Goal: Task Accomplishment & Management: Complete application form

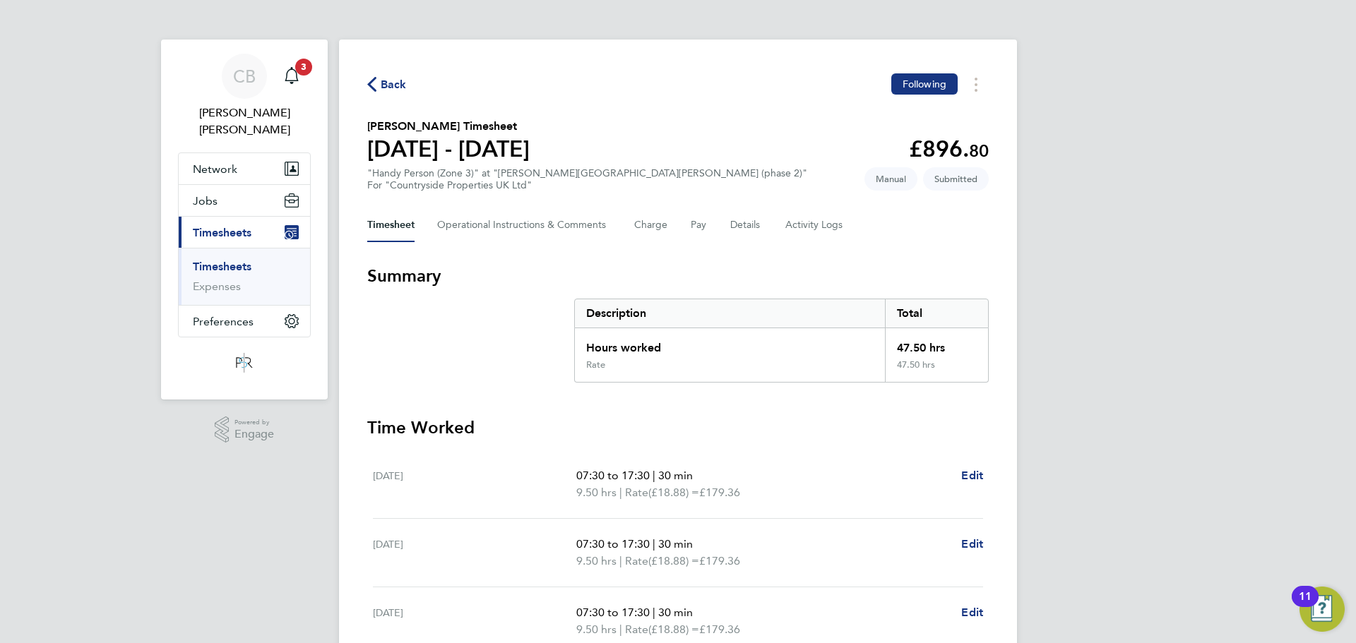
click at [249, 260] on link "Timesheets" at bounding box center [222, 266] width 59 height 13
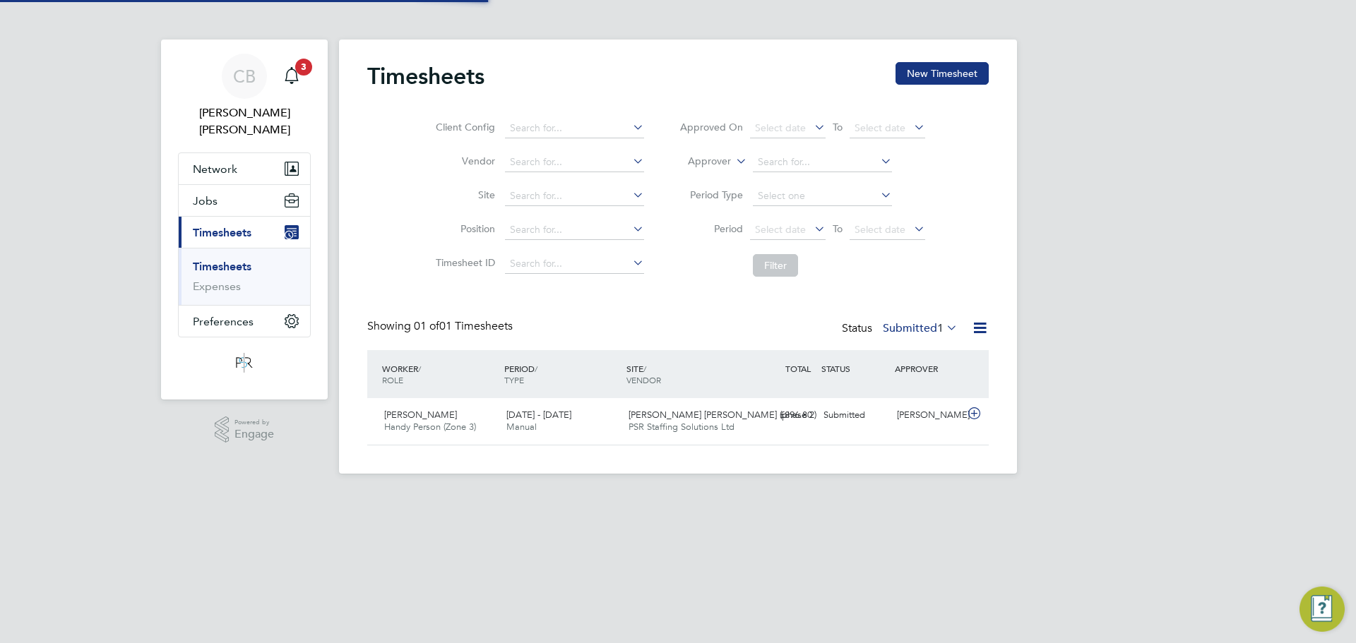
scroll to position [36, 123]
click at [297, 76] on icon "Main navigation" at bounding box center [291, 75] width 17 height 17
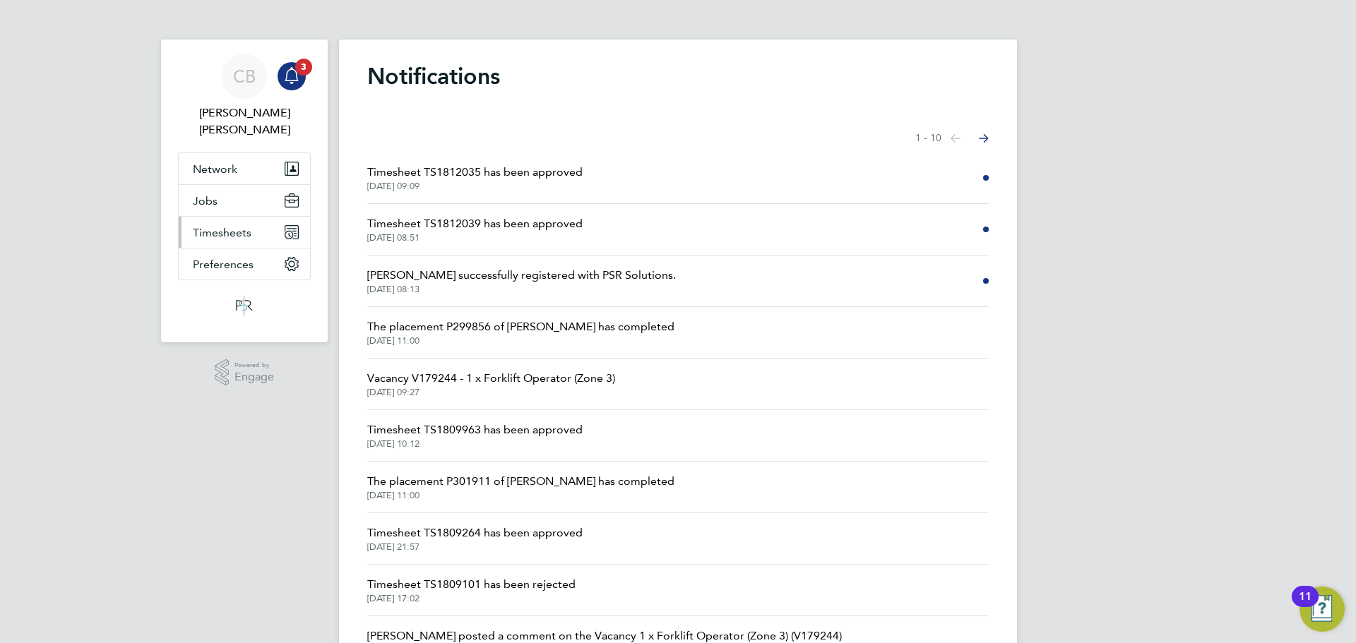
click at [222, 226] on span "Timesheets" at bounding box center [222, 232] width 59 height 13
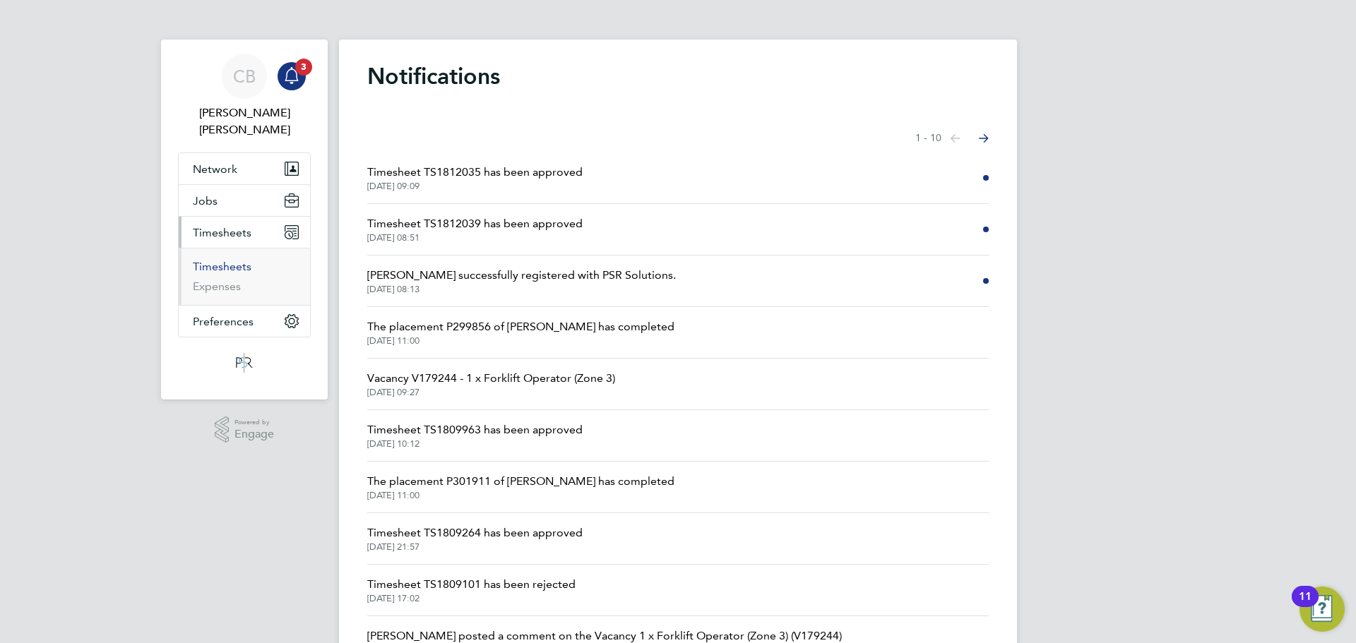
click at [223, 260] on link "Timesheets" at bounding box center [222, 266] width 59 height 13
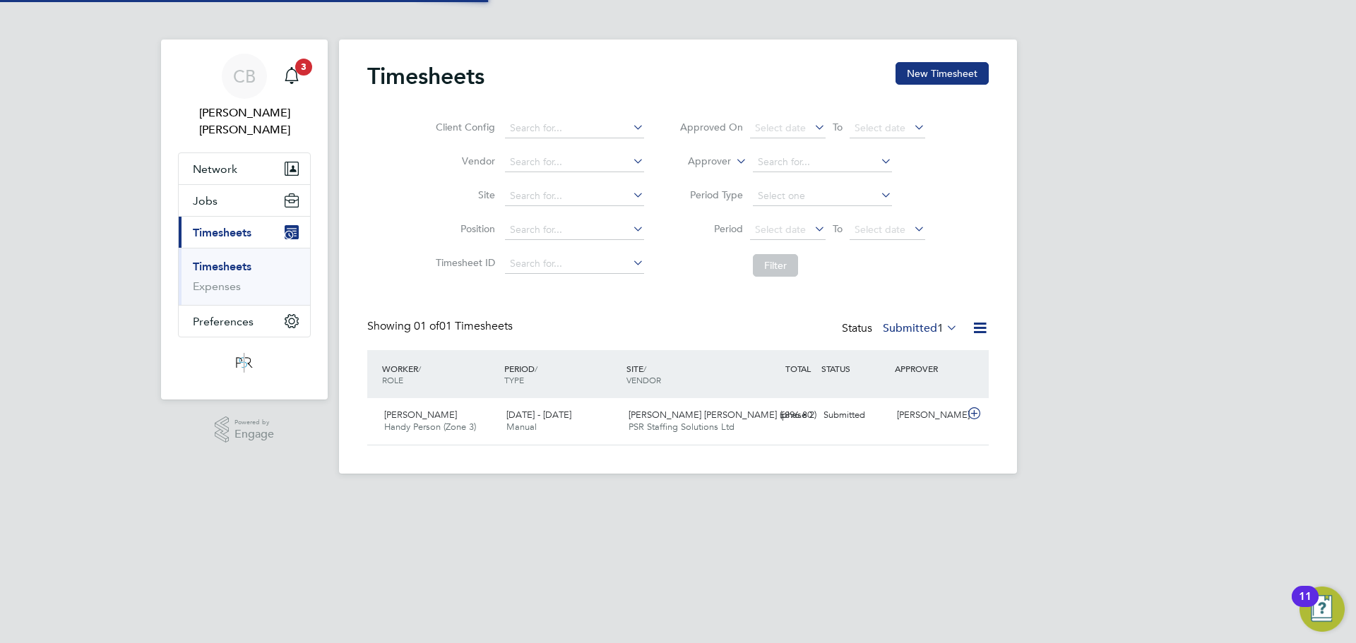
scroll to position [36, 123]
click at [243, 185] on button "Jobs" at bounding box center [244, 200] width 131 height 31
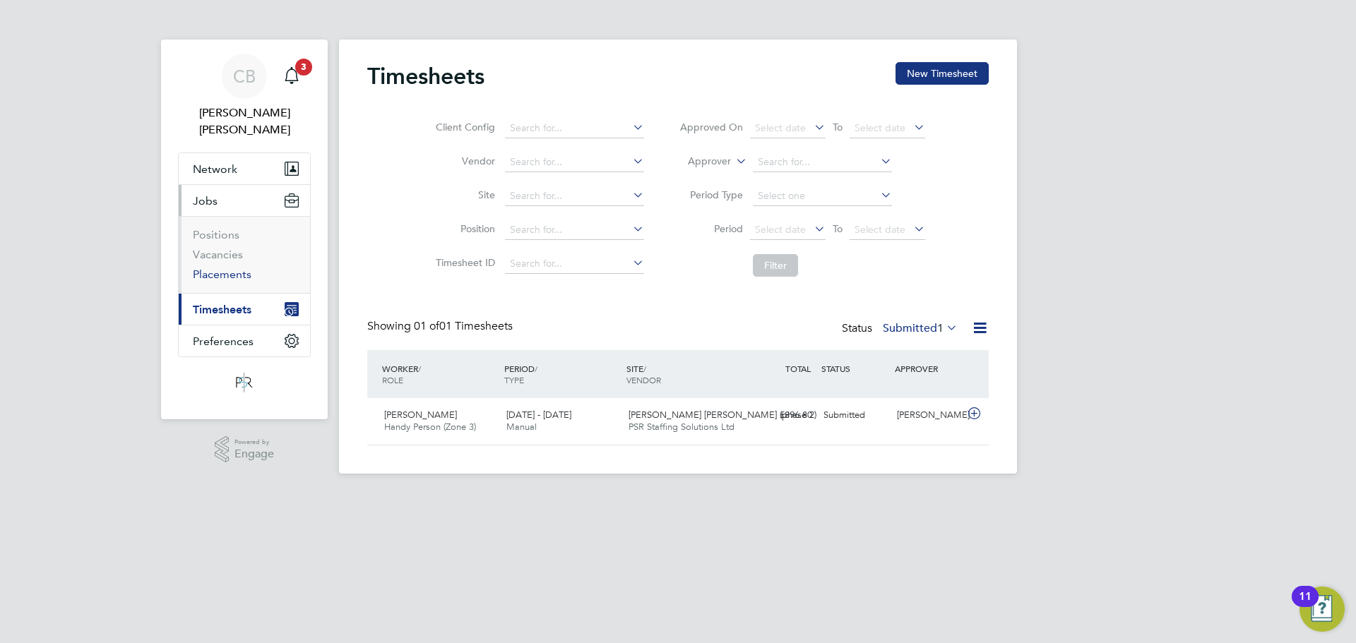
click at [213, 268] on link "Placements" at bounding box center [222, 274] width 59 height 13
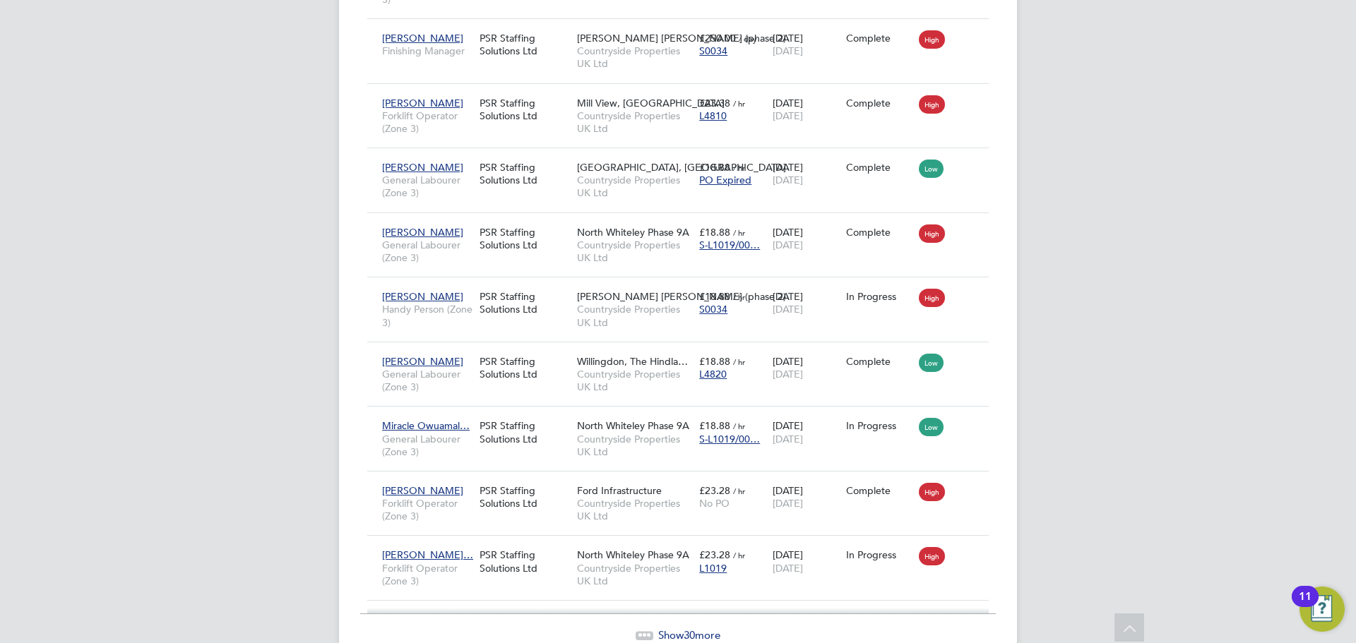
click at [650, 627] on icon at bounding box center [644, 636] width 18 height 18
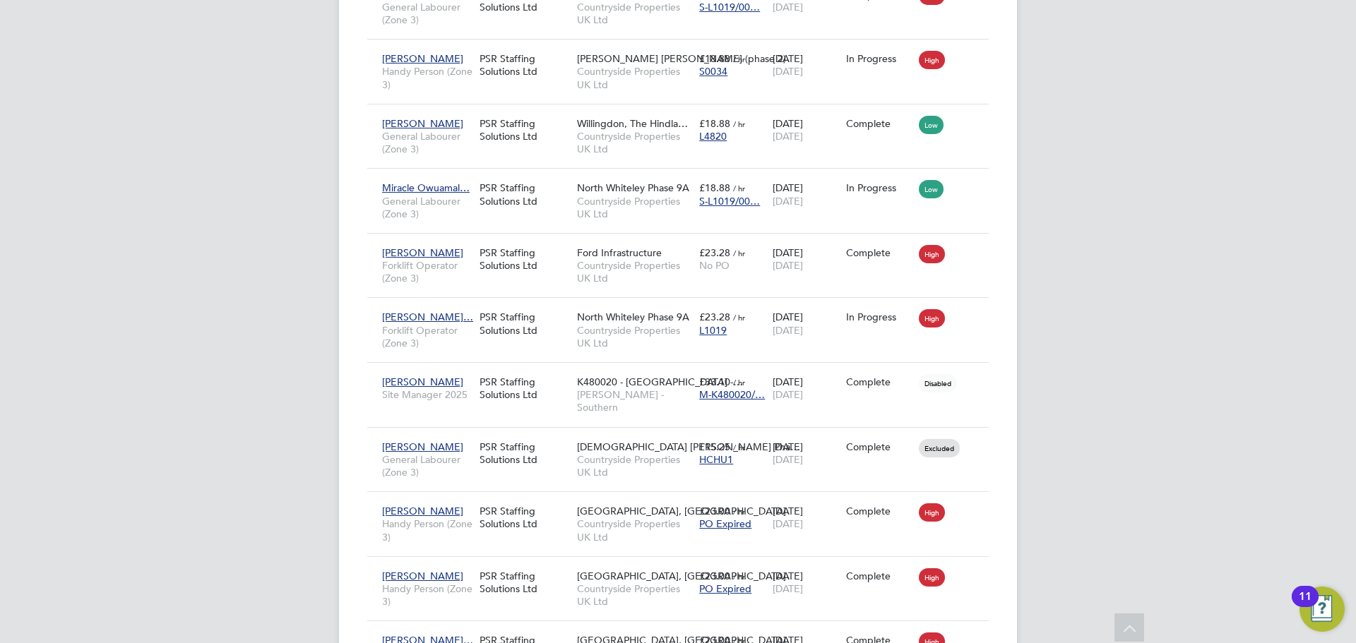
scroll to position [358, 0]
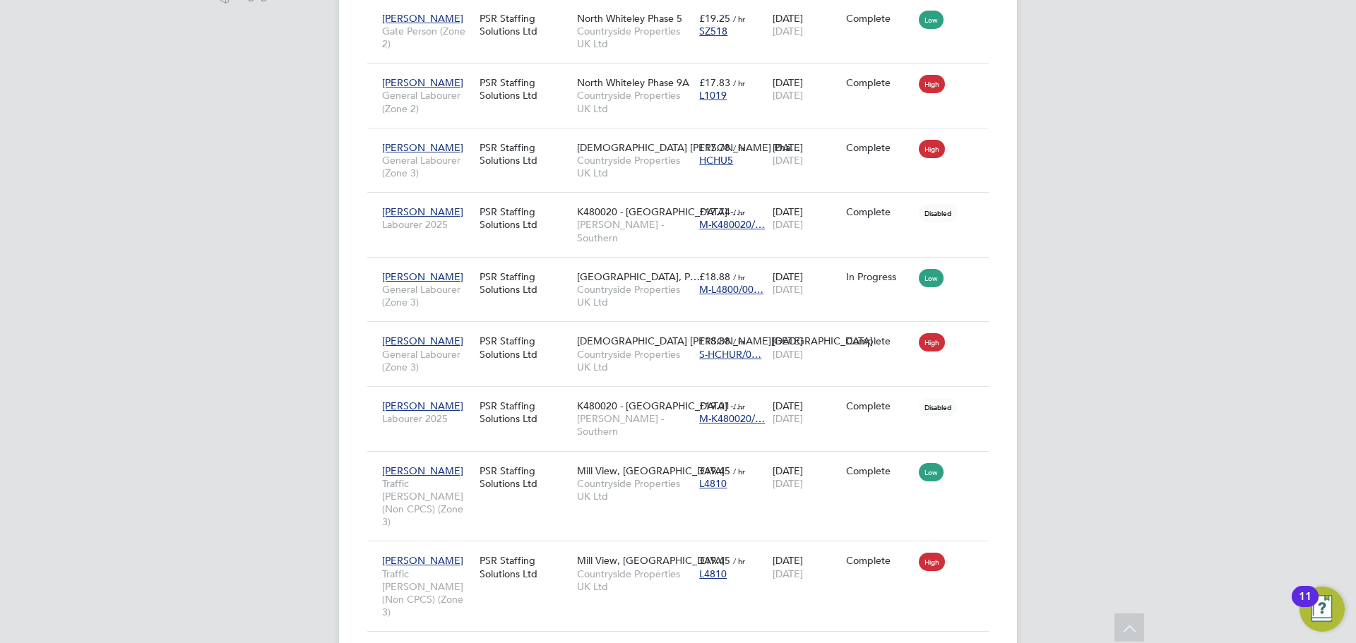
scroll to position [0, 0]
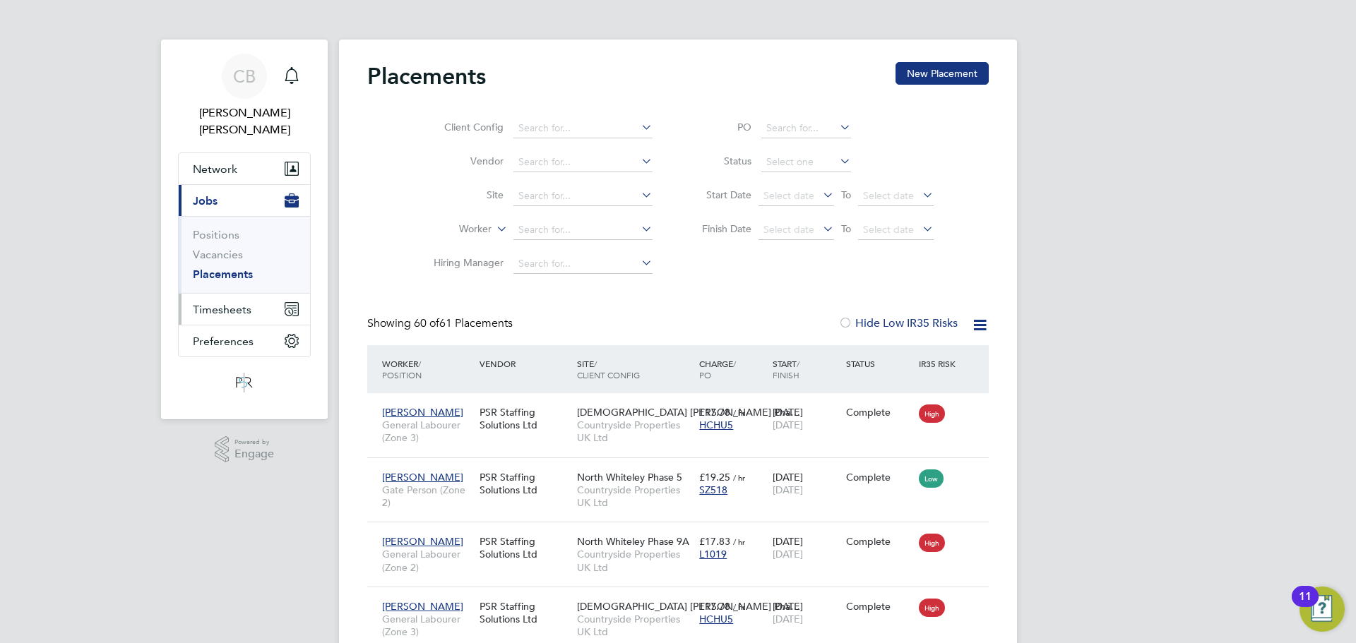
drag, startPoint x: 230, startPoint y: 277, endPoint x: 231, endPoint y: 285, distance: 7.8
click at [230, 294] on button "Timesheets" at bounding box center [244, 309] width 131 height 31
click at [232, 260] on link "Timesheets" at bounding box center [222, 266] width 59 height 13
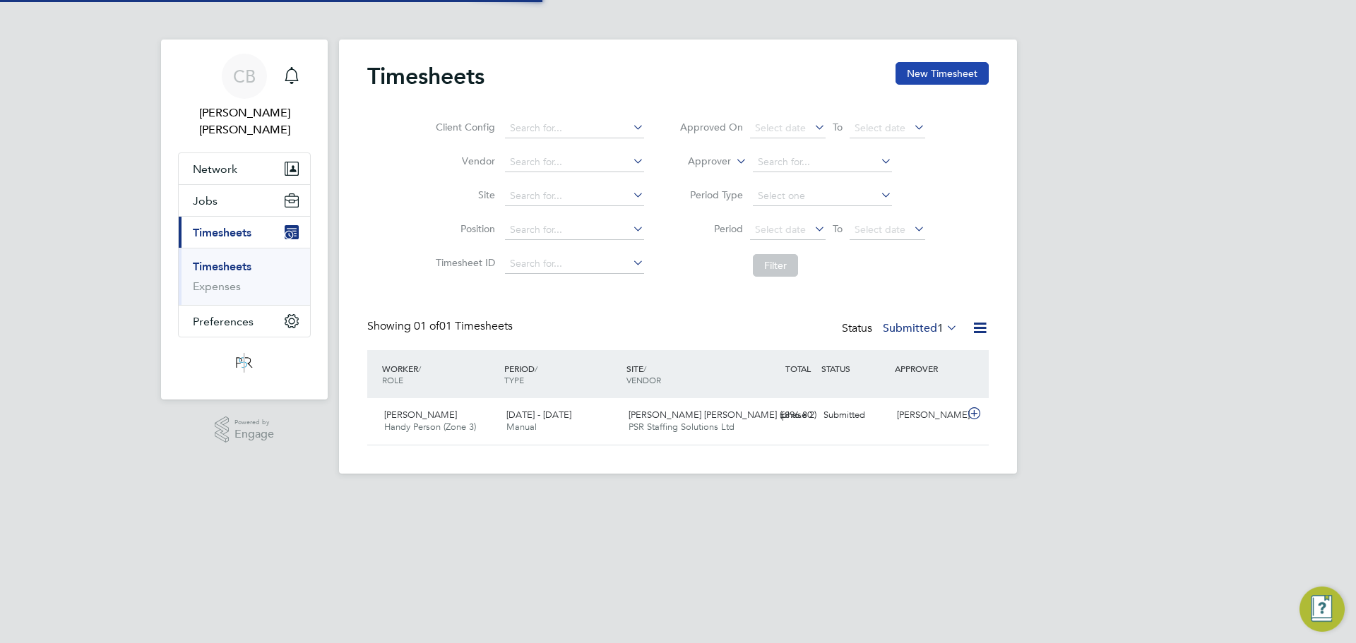
scroll to position [36, 123]
drag, startPoint x: 974, startPoint y: 63, endPoint x: 972, endPoint y: 71, distance: 8.3
click at [972, 71] on button "New Timesheet" at bounding box center [941, 73] width 93 height 23
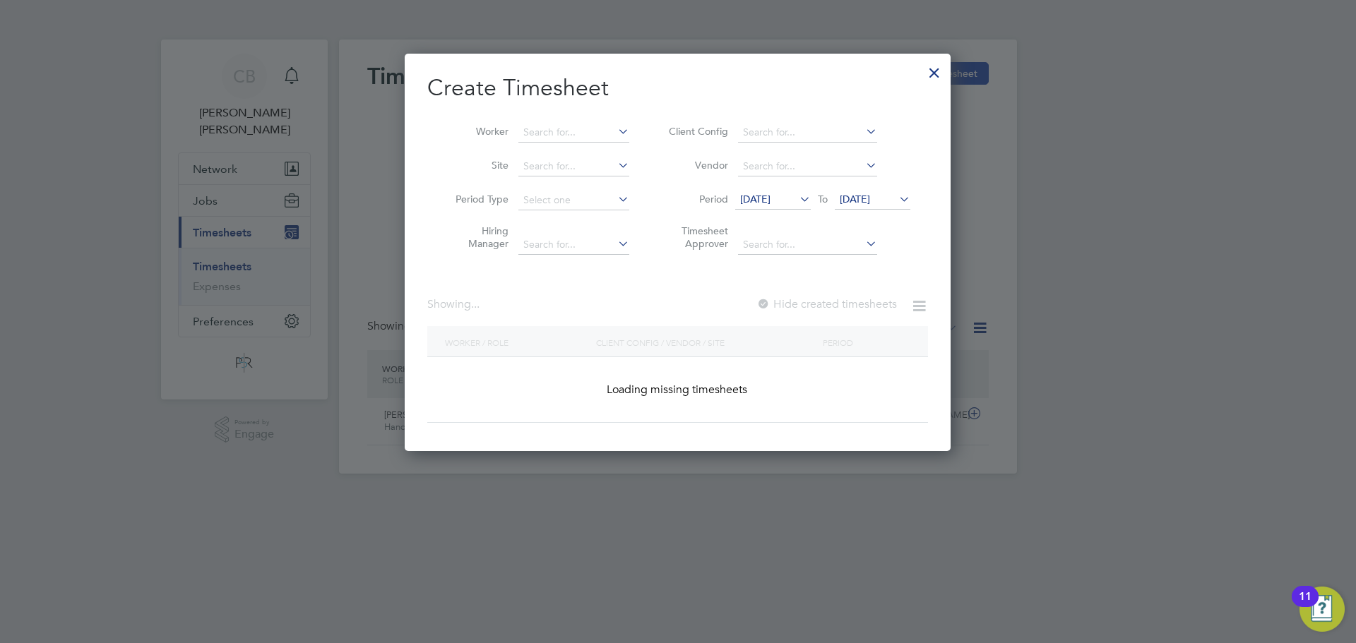
scroll to position [398, 547]
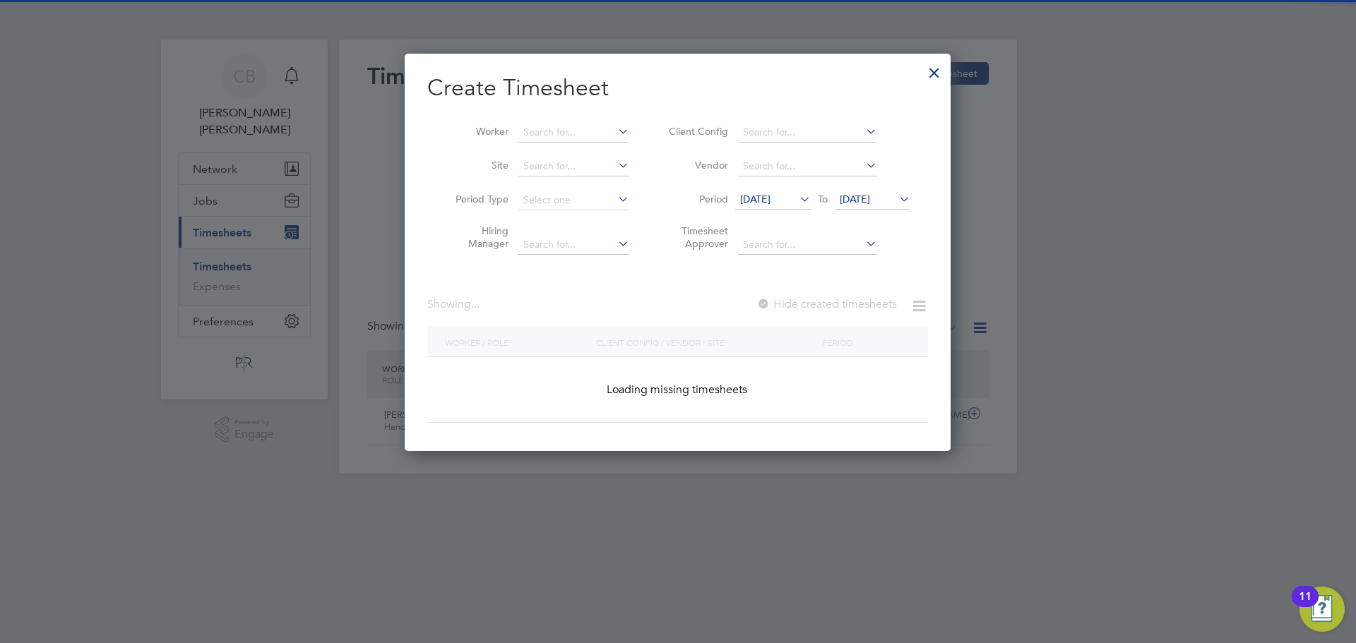
click at [1052, 102] on div at bounding box center [678, 321] width 1356 height 643
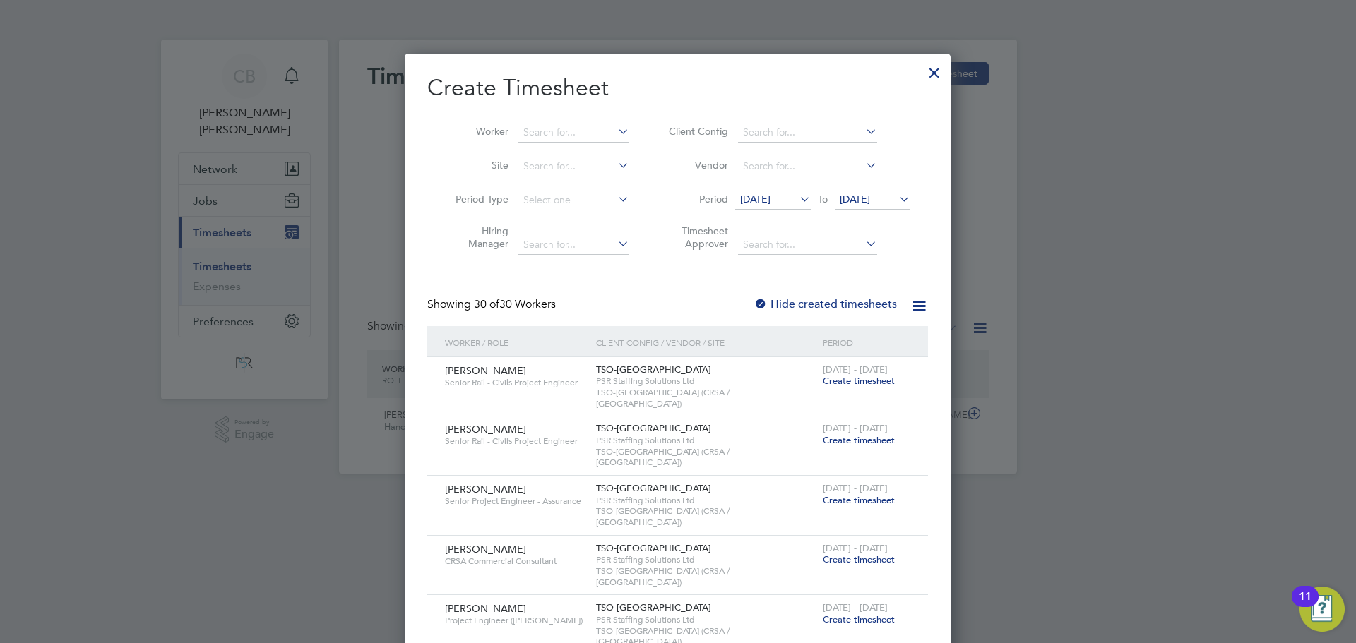
click at [974, 276] on div at bounding box center [678, 321] width 1356 height 643
click at [939, 76] on div at bounding box center [933, 68] width 25 height 25
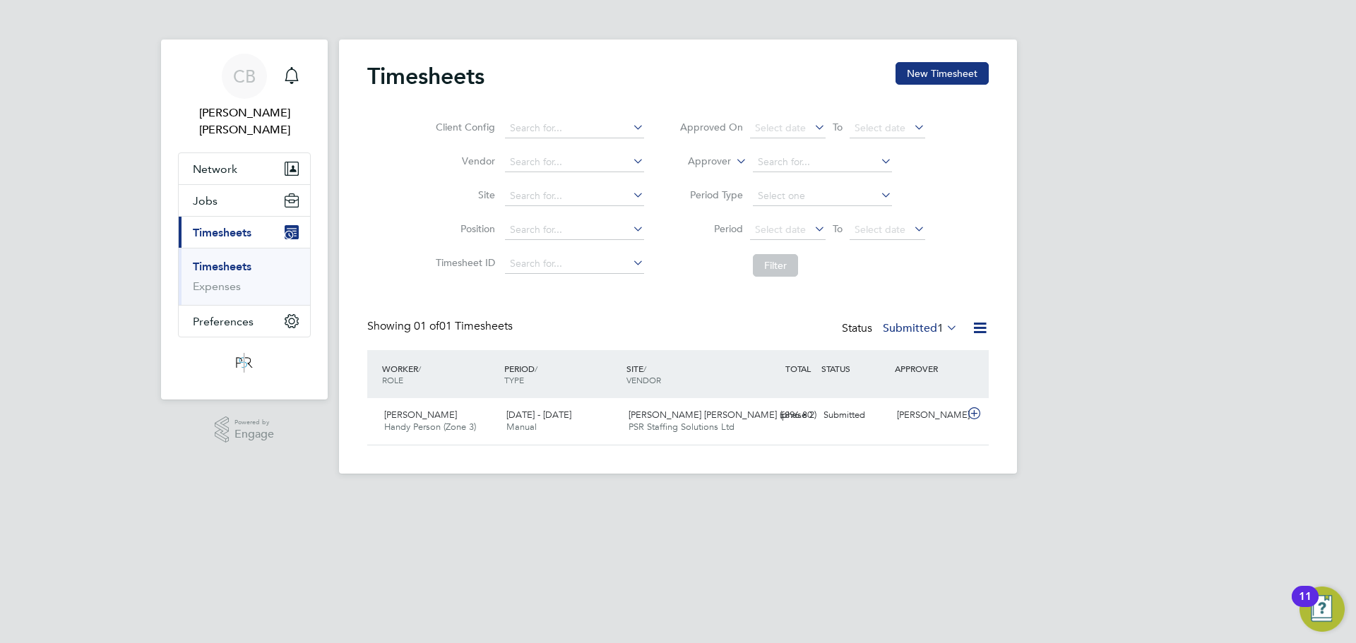
scroll to position [36, 123]
click at [909, 316] on div "Timesheets New Timesheet Client Config Vendor Site Position Timesheet ID Approv…" at bounding box center [677, 253] width 621 height 383
click at [904, 335] on label "Submitted 1" at bounding box center [920, 328] width 75 height 14
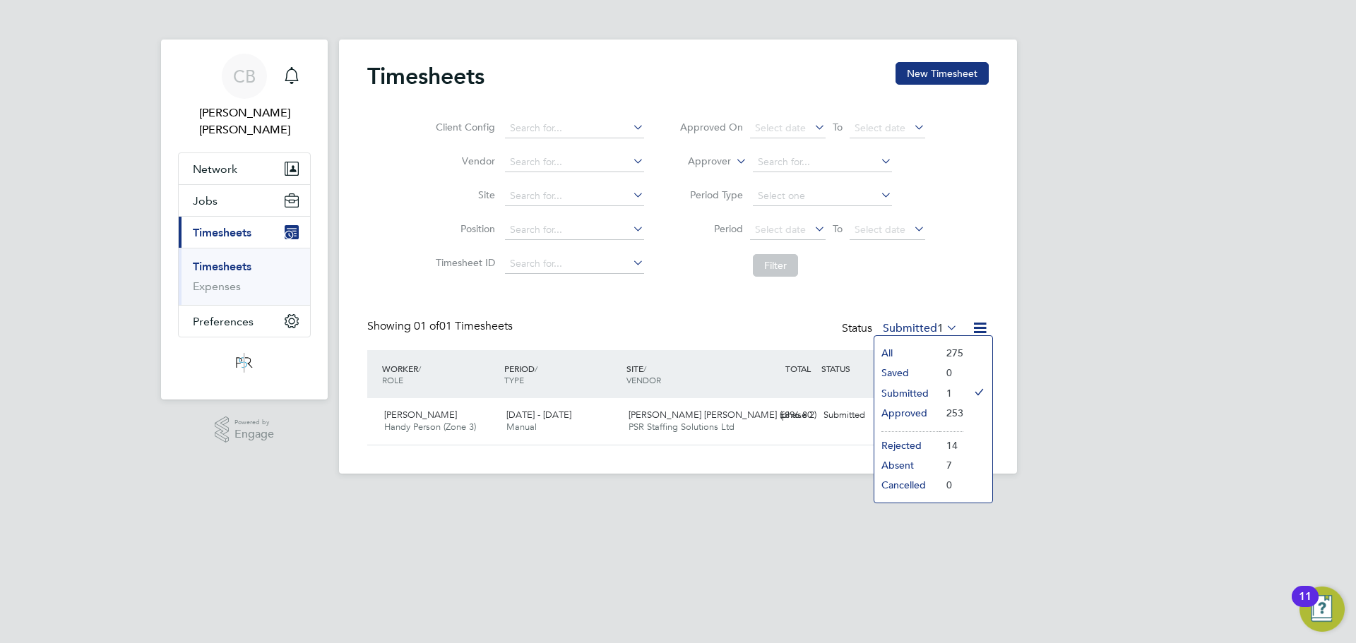
click at [902, 412] on li "Approved" at bounding box center [906, 413] width 65 height 20
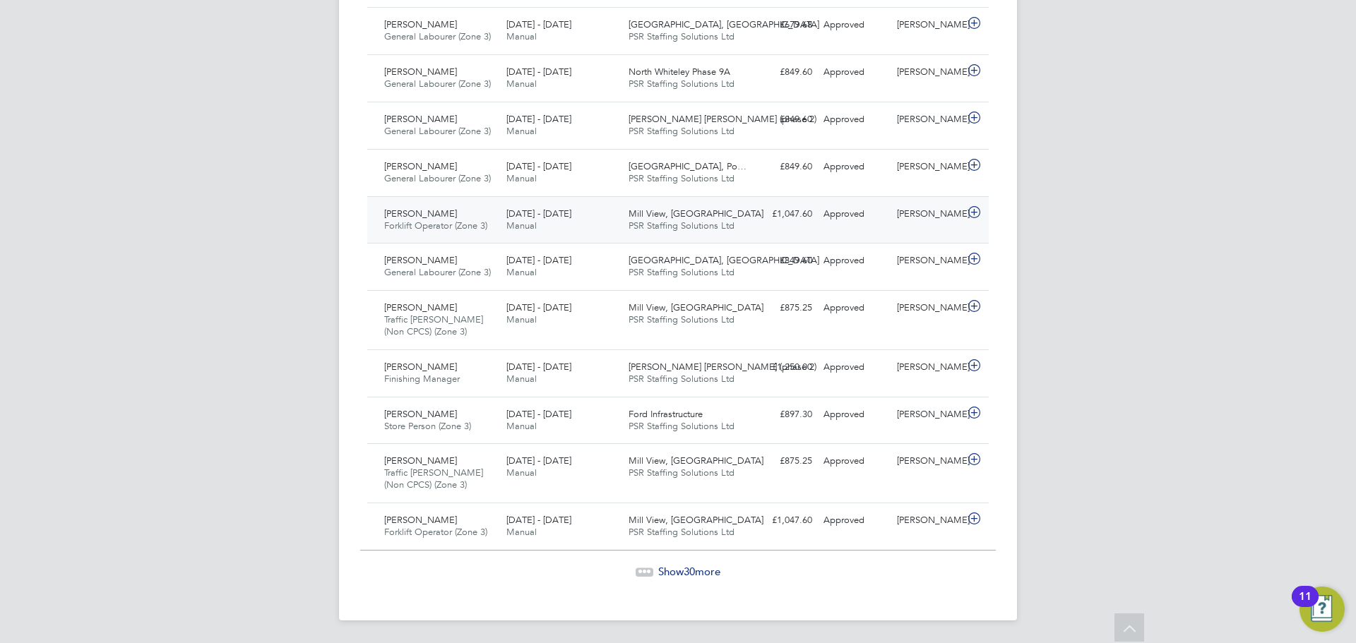
scroll to position [0, 0]
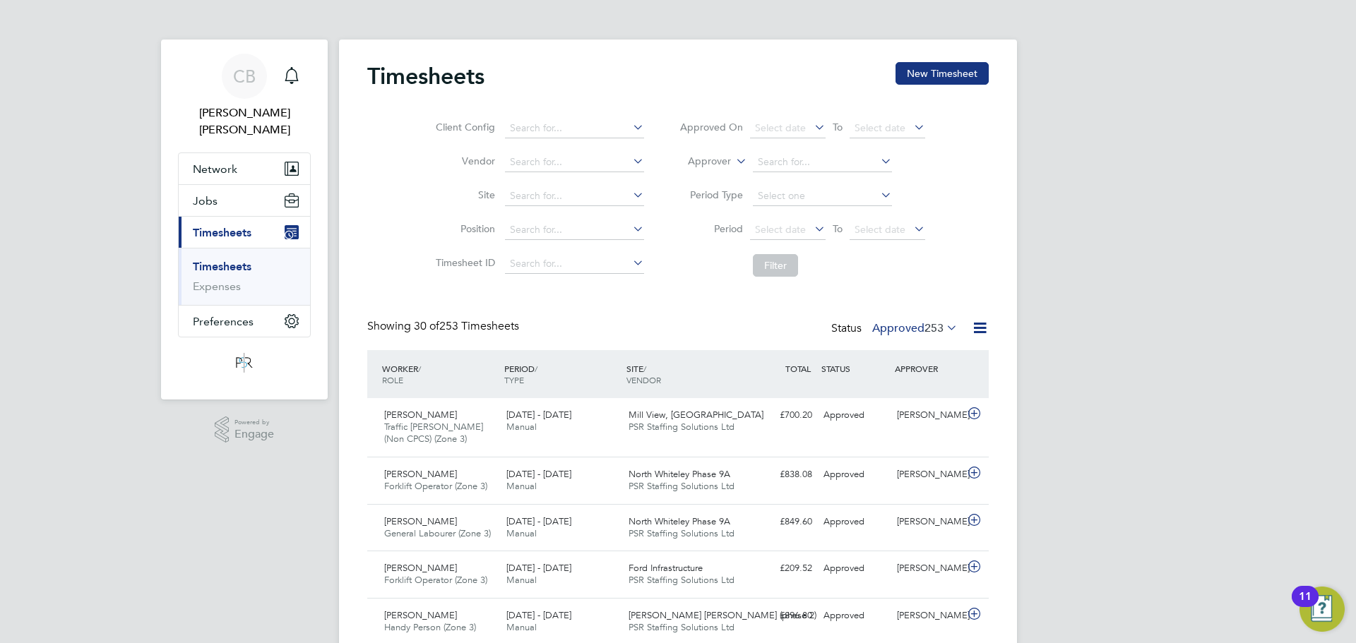
click at [234, 260] on link "Timesheets" at bounding box center [222, 266] width 59 height 13
click at [911, 76] on button "New Timesheet" at bounding box center [941, 73] width 93 height 23
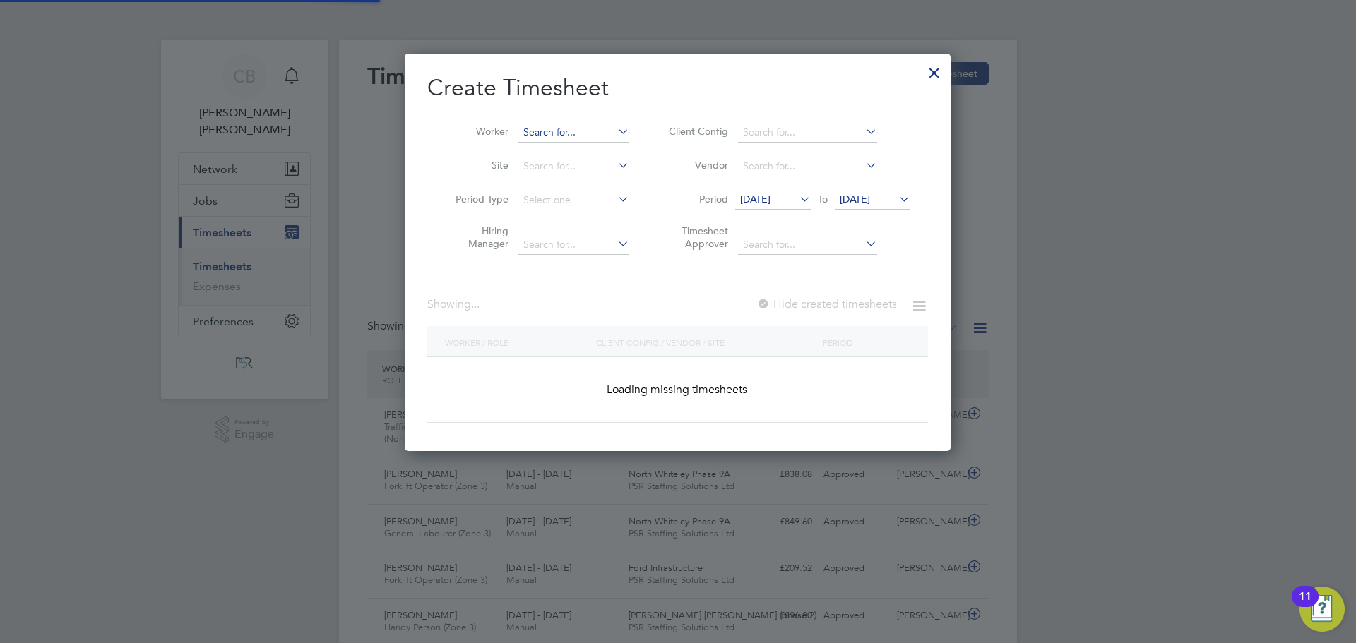
scroll to position [1988, 547]
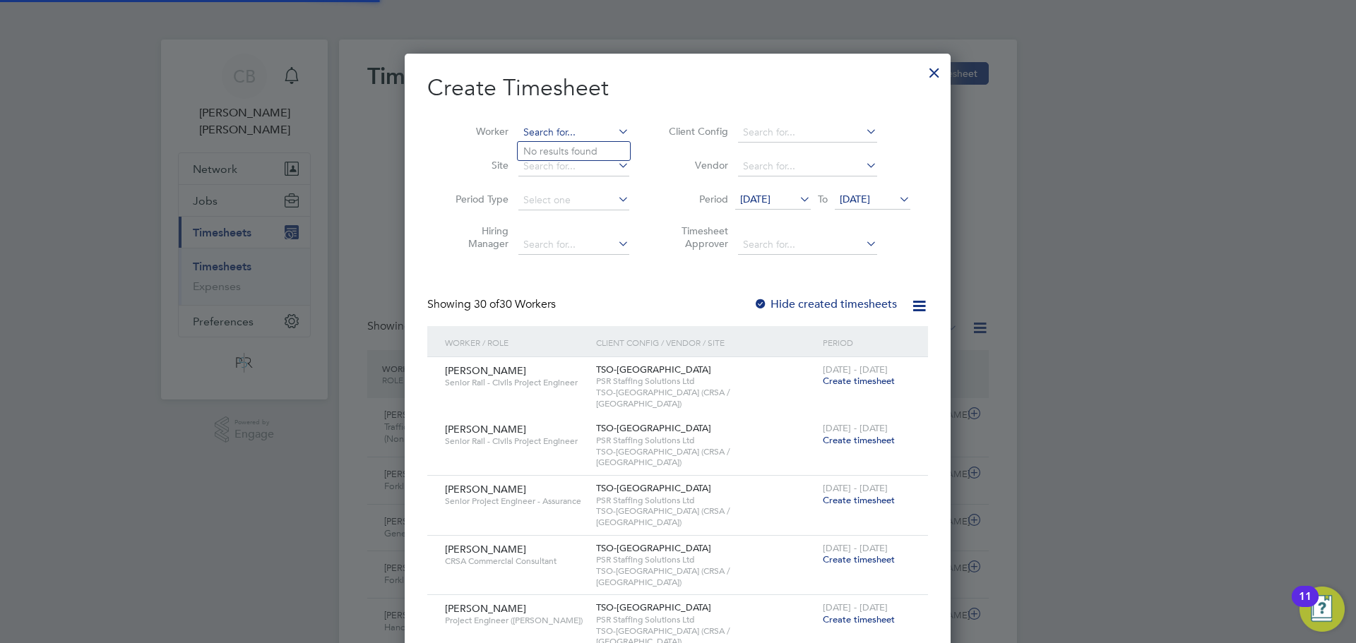
click at [579, 138] on input at bounding box center [573, 133] width 111 height 20
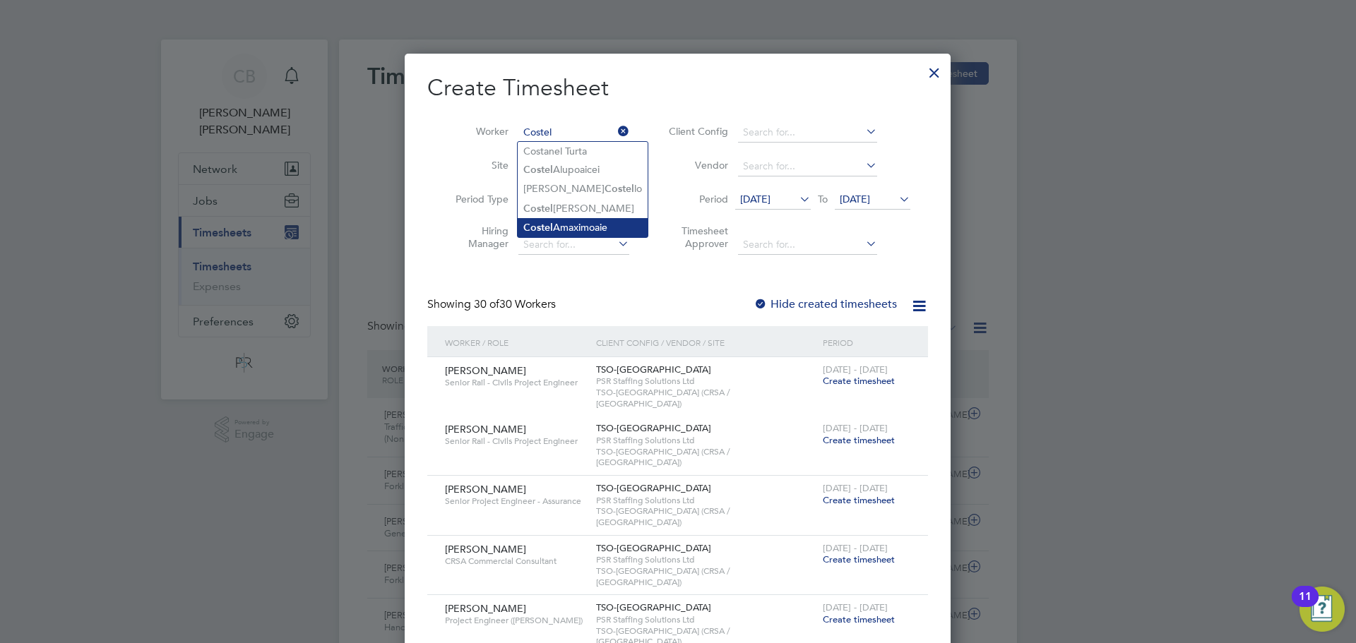
click at [598, 219] on li "[PERSON_NAME]" at bounding box center [583, 227] width 130 height 19
type input "[PERSON_NAME]"
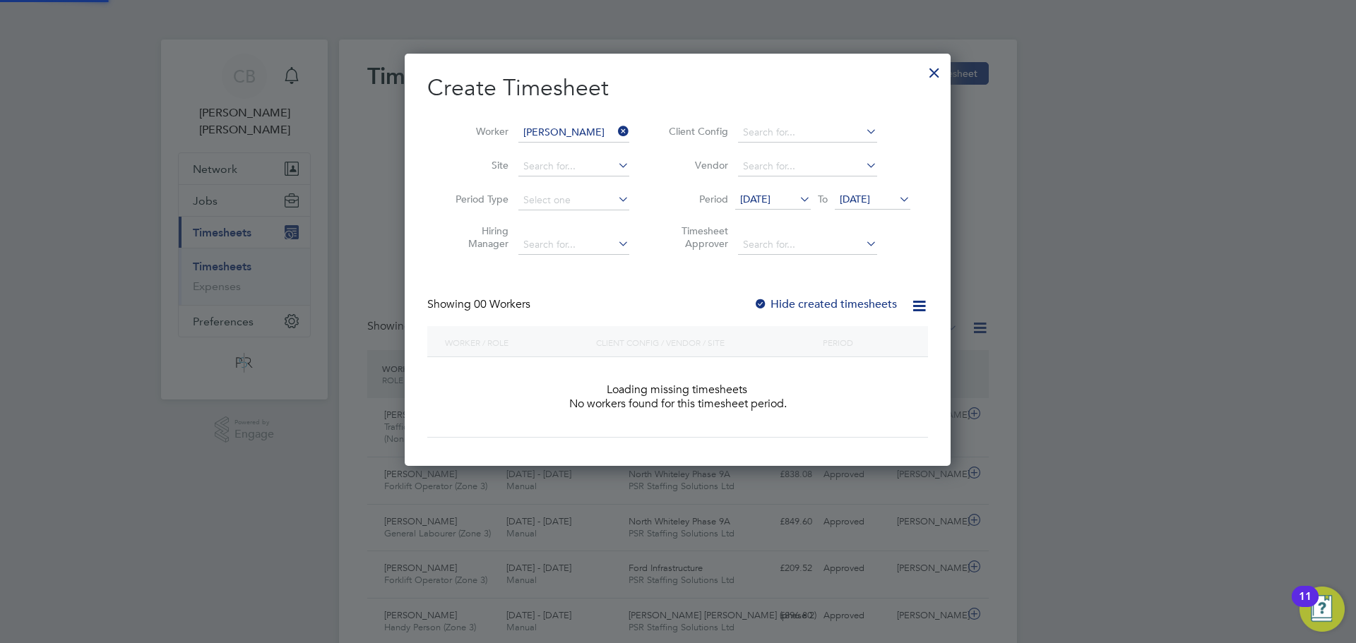
scroll to position [398, 547]
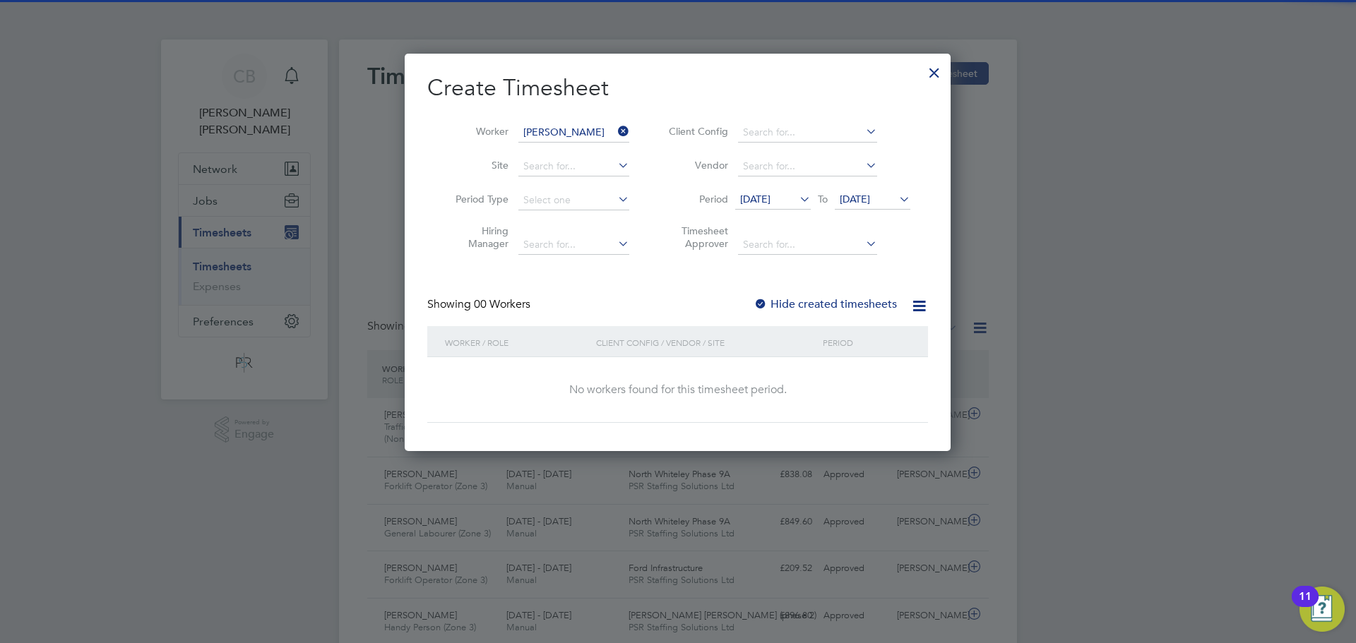
drag, startPoint x: 876, startPoint y: 311, endPoint x: 870, endPoint y: 300, distance: 12.4
click at [875, 309] on div "Hide created timesheets" at bounding box center [826, 304] width 146 height 15
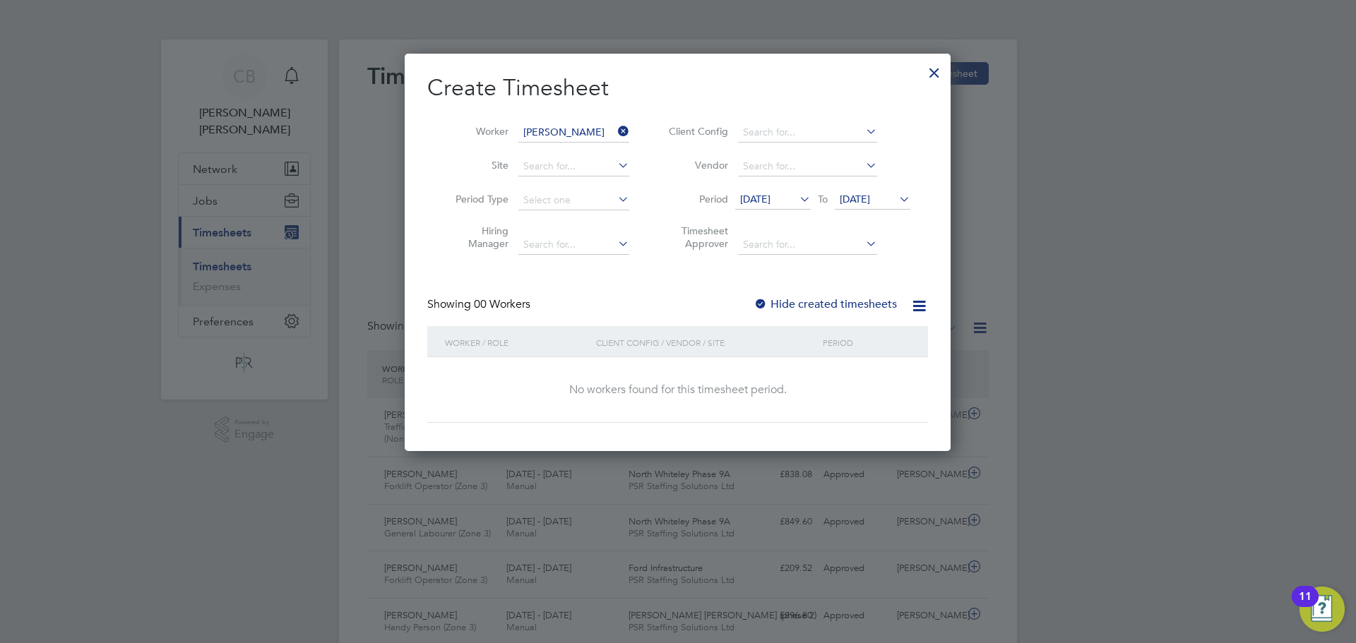
click at [870, 300] on label "Hide created timesheets" at bounding box center [824, 304] width 143 height 14
click at [809, 210] on span "[DATE]" at bounding box center [773, 200] width 76 height 19
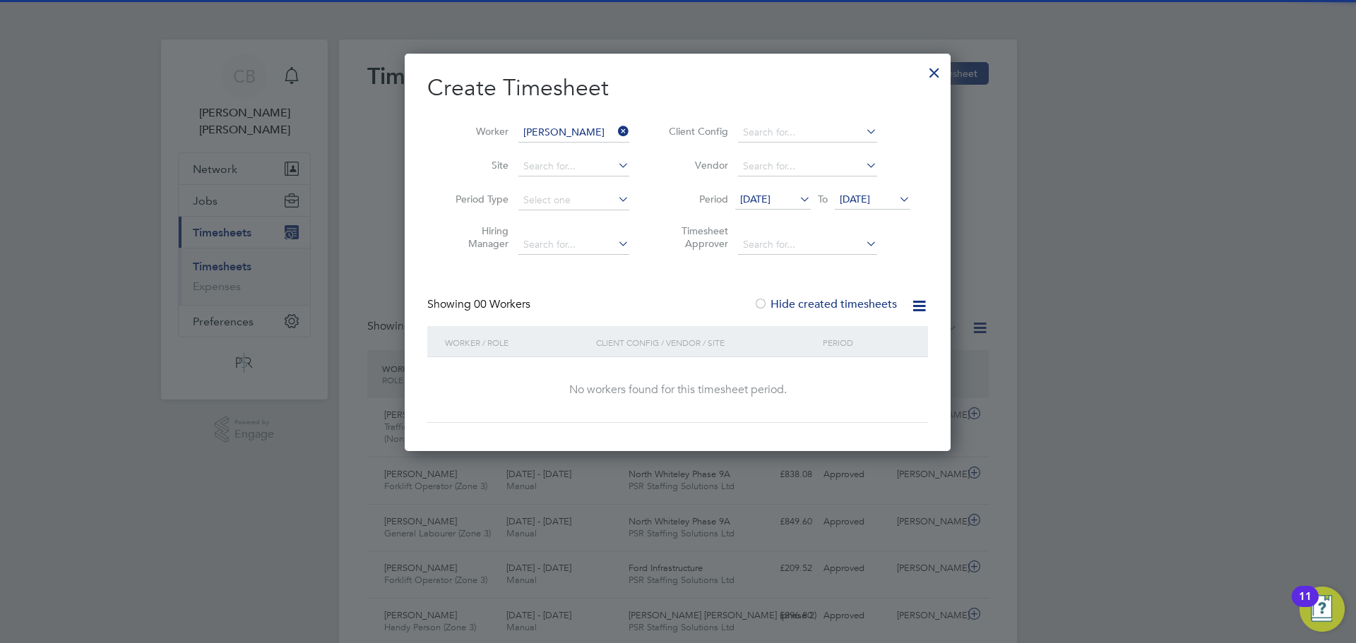
scroll to position [520, 0]
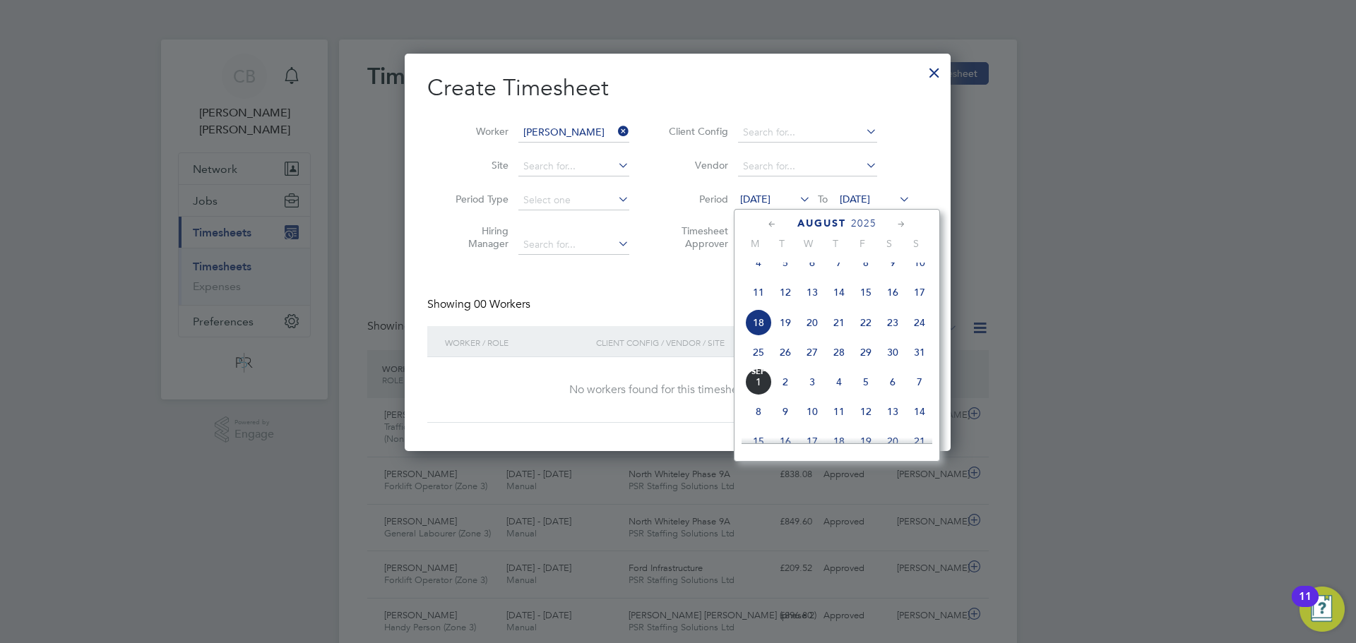
click at [864, 201] on span "[DATE]" at bounding box center [855, 199] width 30 height 13
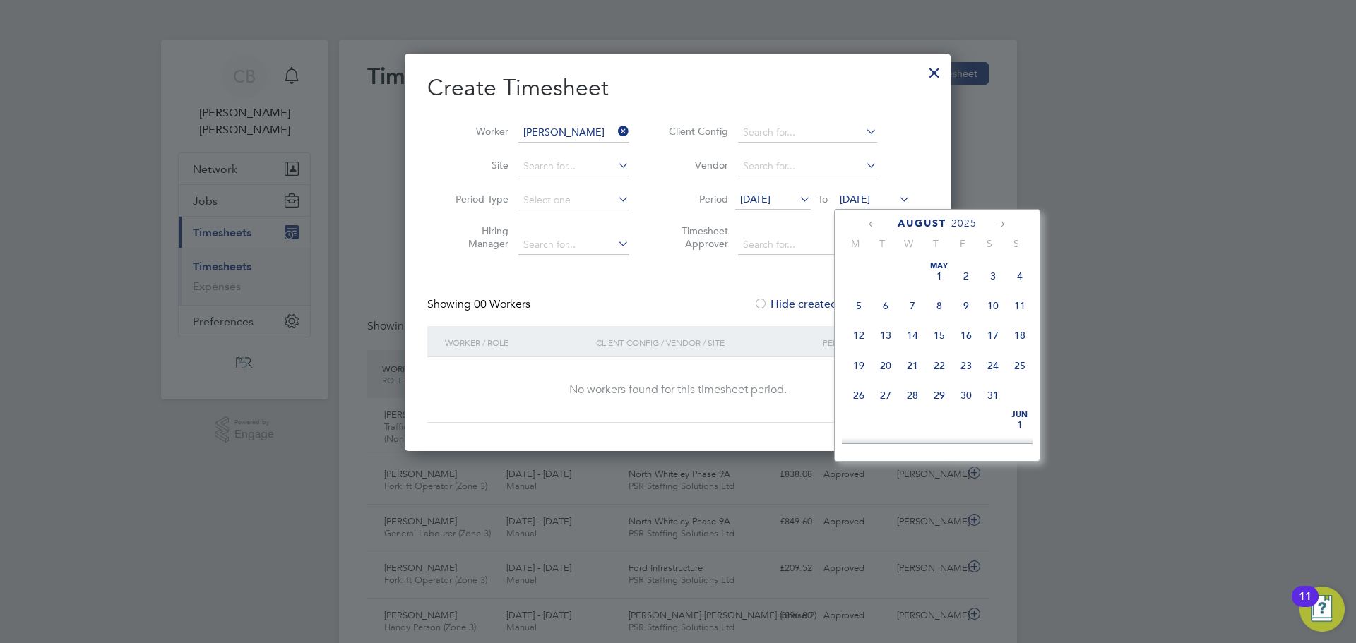
scroll to position [550, 0]
click at [954, 335] on span "29" at bounding box center [966, 322] width 27 height 27
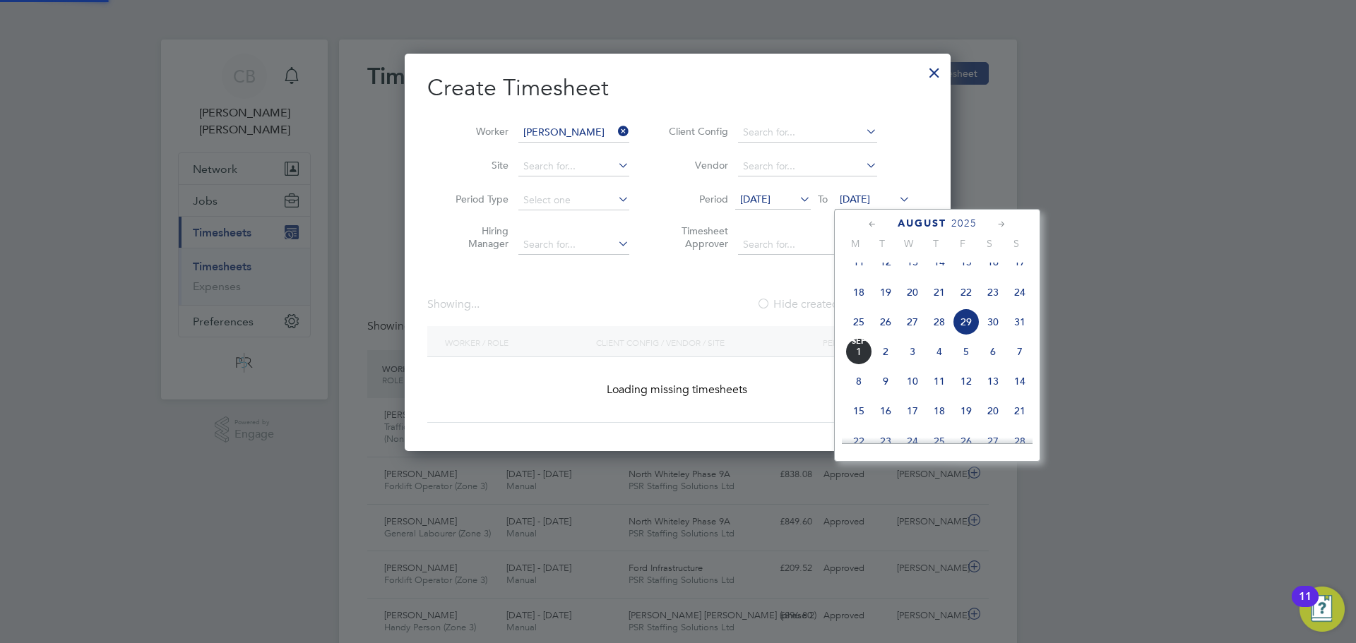
scroll to position [398, 547]
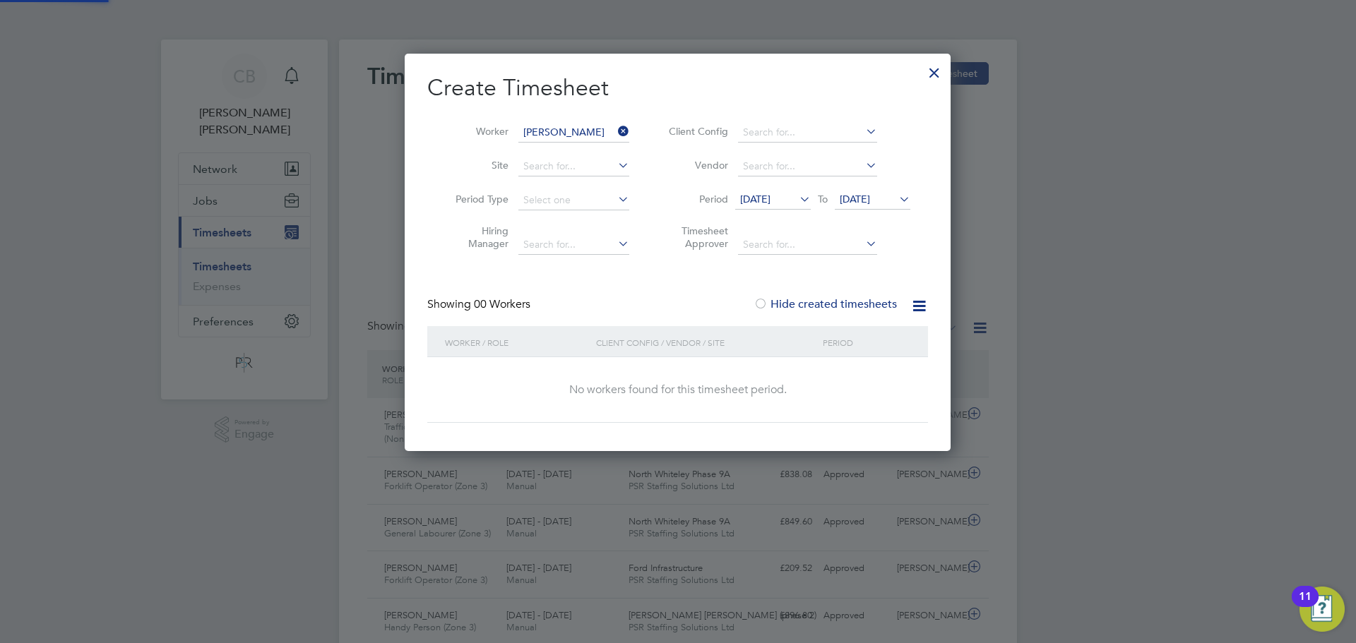
click at [796, 200] on icon at bounding box center [796, 199] width 0 height 20
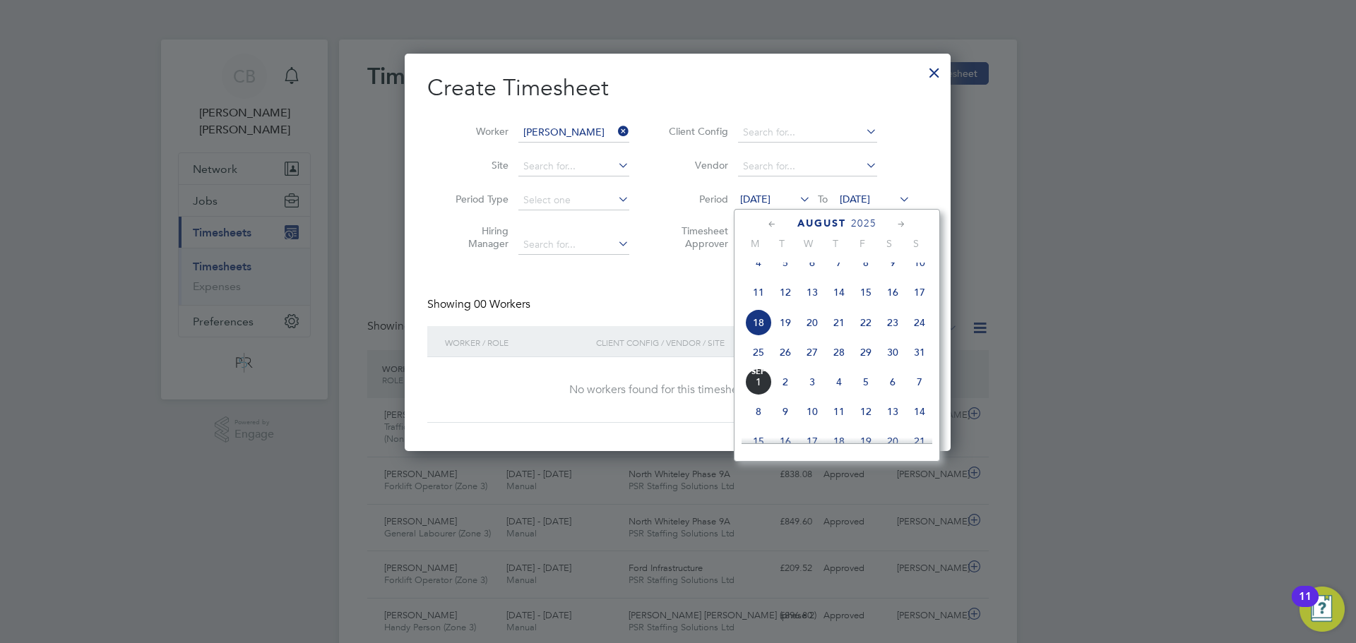
click at [763, 274] on span "4" at bounding box center [758, 262] width 27 height 27
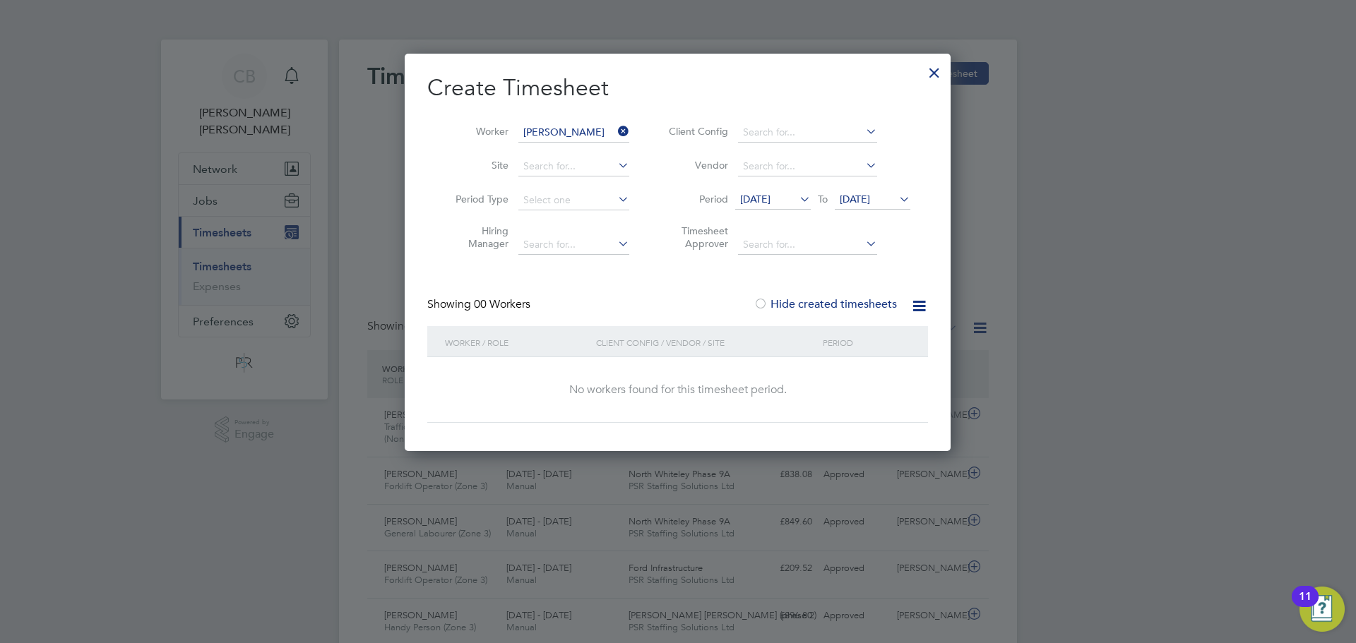
drag, startPoint x: 656, startPoint y: 252, endPoint x: 695, endPoint y: 268, distance: 42.1
click at [658, 257] on li "Timesheet Approver" at bounding box center [787, 239] width 281 height 44
click at [825, 297] on div "Create Timesheet Worker [PERSON_NAME] Site Period Type Hiring Manager Client Co…" at bounding box center [677, 248] width 501 height 350
click at [820, 301] on label "Hide created timesheets" at bounding box center [824, 304] width 143 height 14
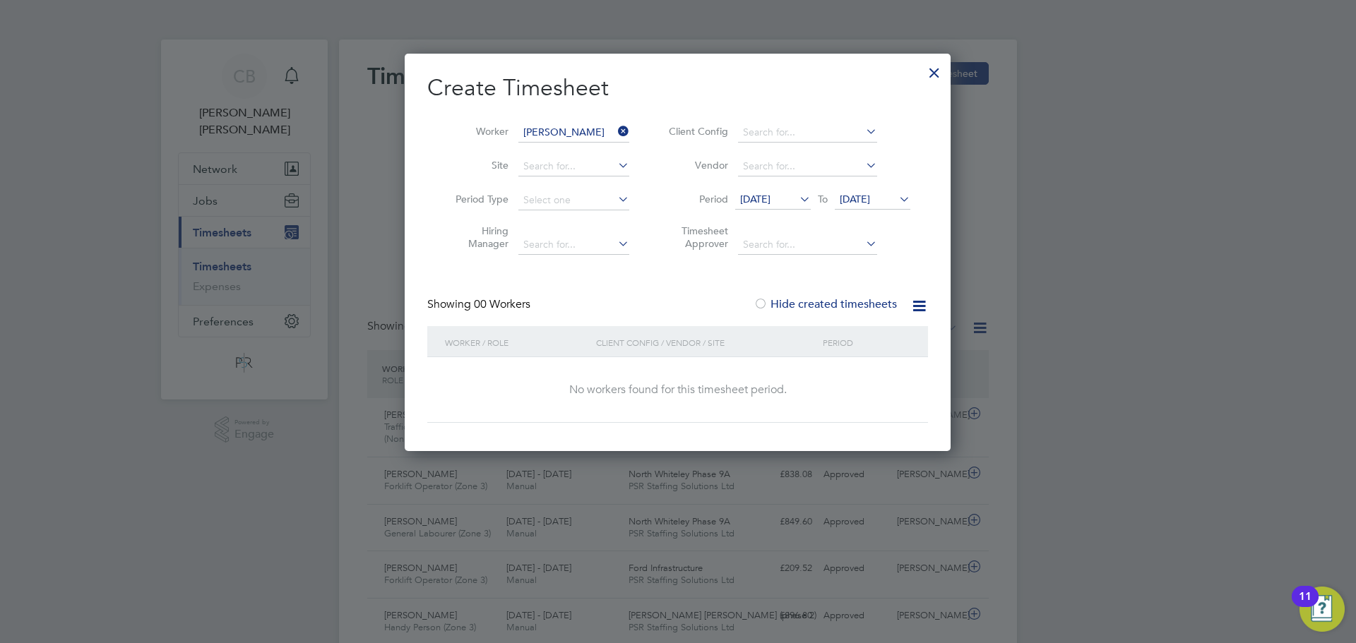
click at [794, 186] on li "Period [DATE] To [DATE]" at bounding box center [787, 201] width 281 height 34
click at [794, 191] on span "[DATE]" at bounding box center [773, 200] width 76 height 19
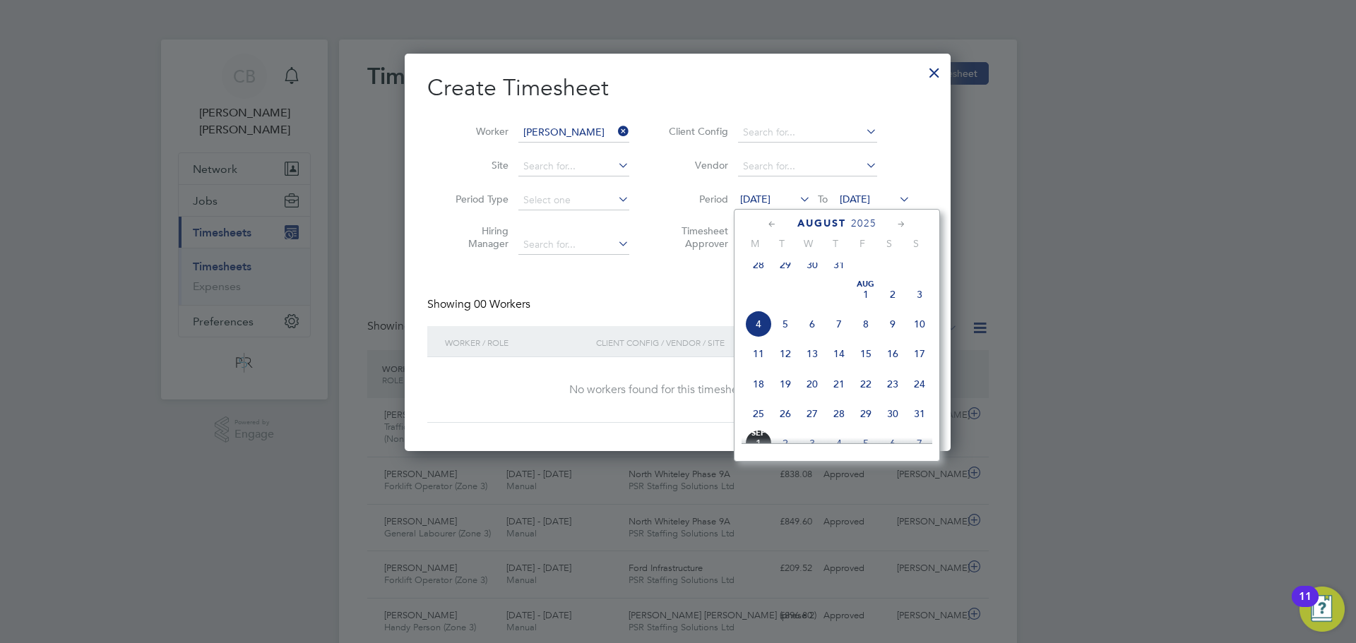
click at [758, 263] on span "28" at bounding box center [758, 264] width 27 height 27
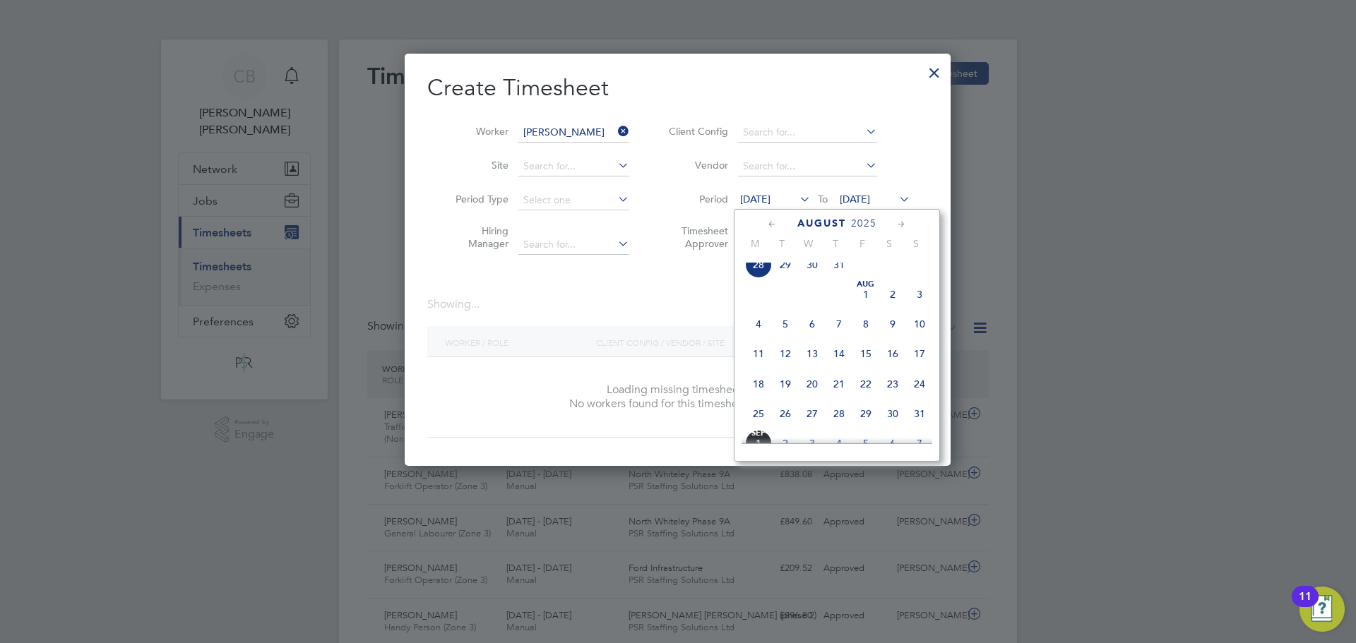
scroll to position [398, 547]
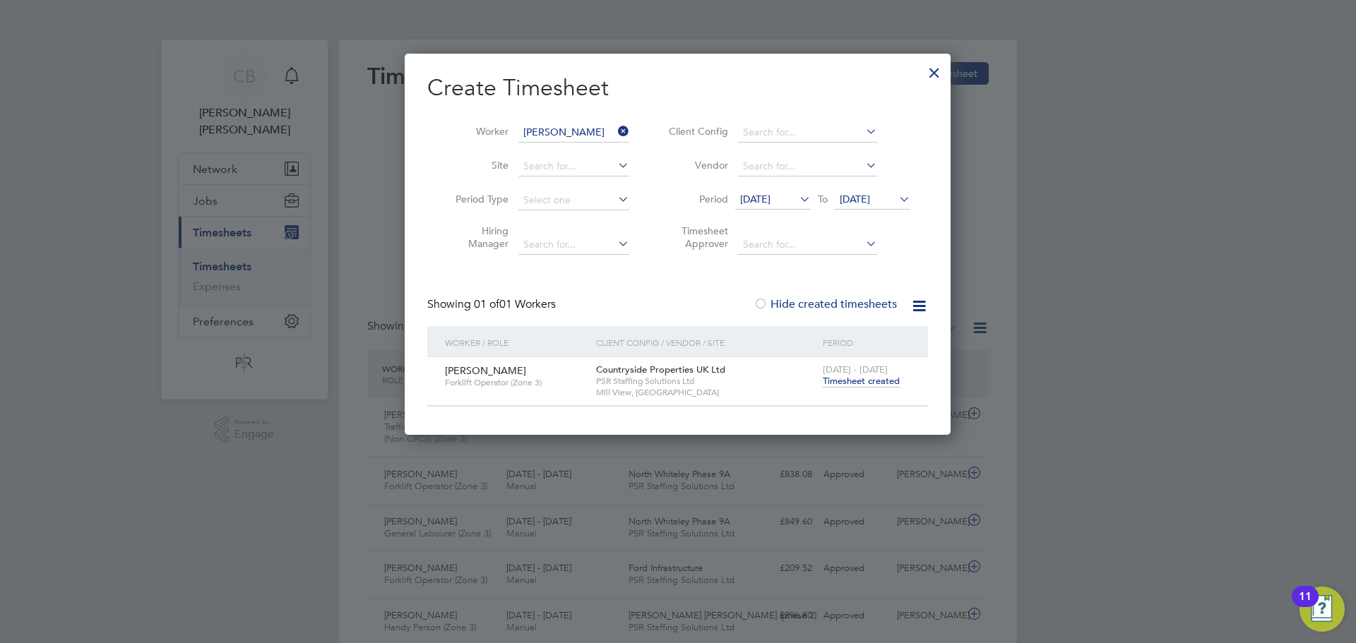
click at [1142, 341] on div at bounding box center [678, 321] width 1356 height 643
click at [940, 76] on div at bounding box center [933, 68] width 25 height 25
